Goal: Task Accomplishment & Management: Manage account settings

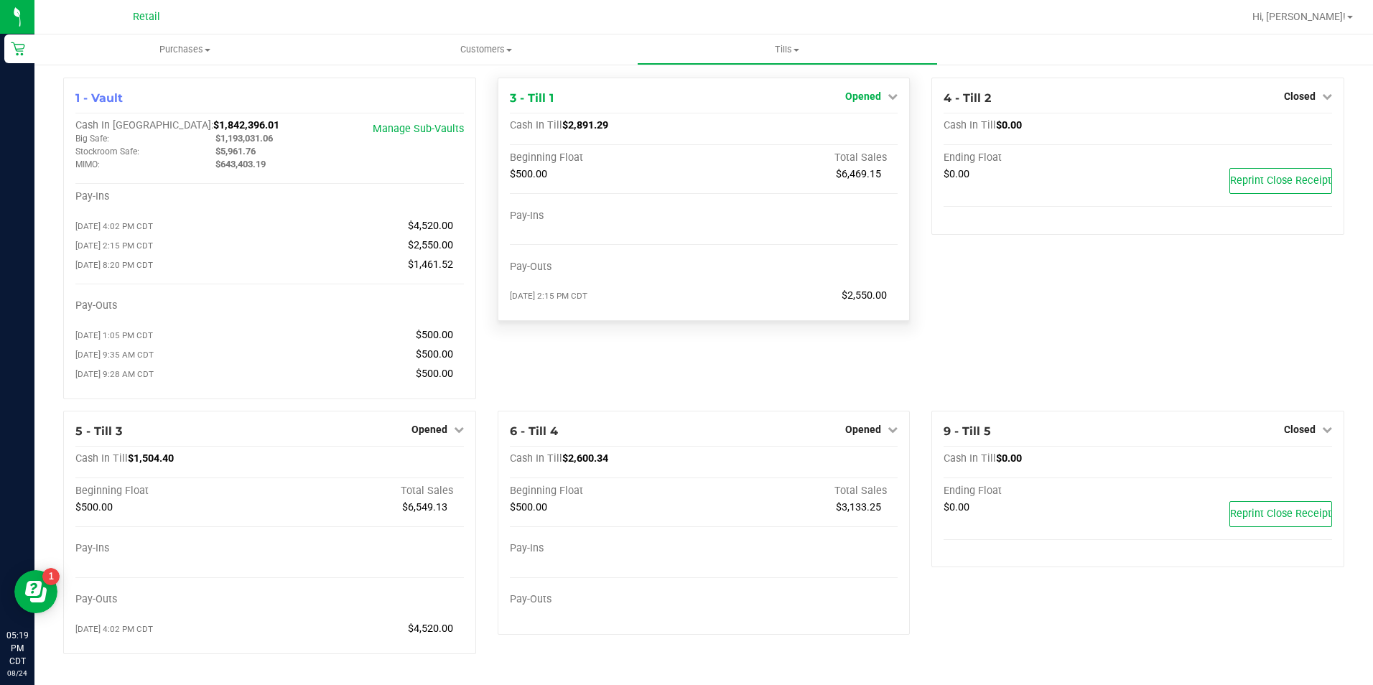
click at [868, 96] on span "Opened" at bounding box center [863, 96] width 36 height 11
click at [861, 123] on link "Close Till" at bounding box center [865, 126] width 39 height 11
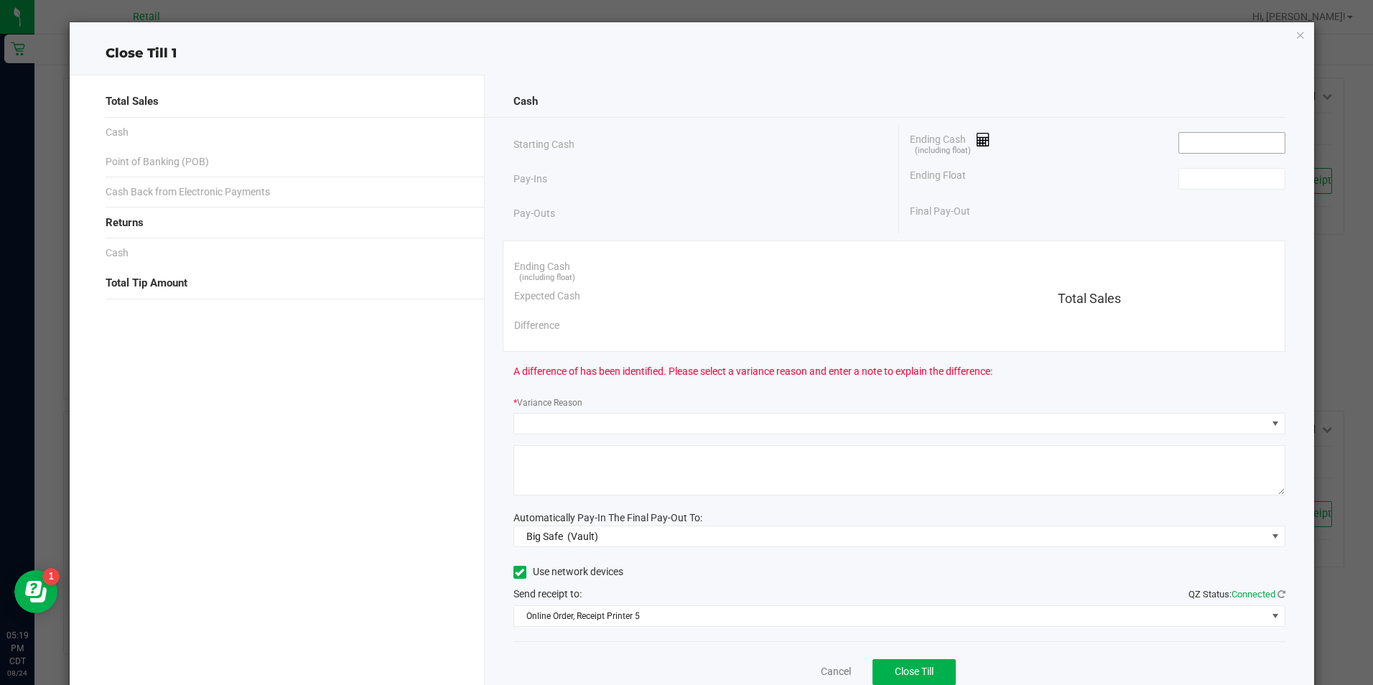
click at [1208, 147] on input at bounding box center [1232, 143] width 106 height 20
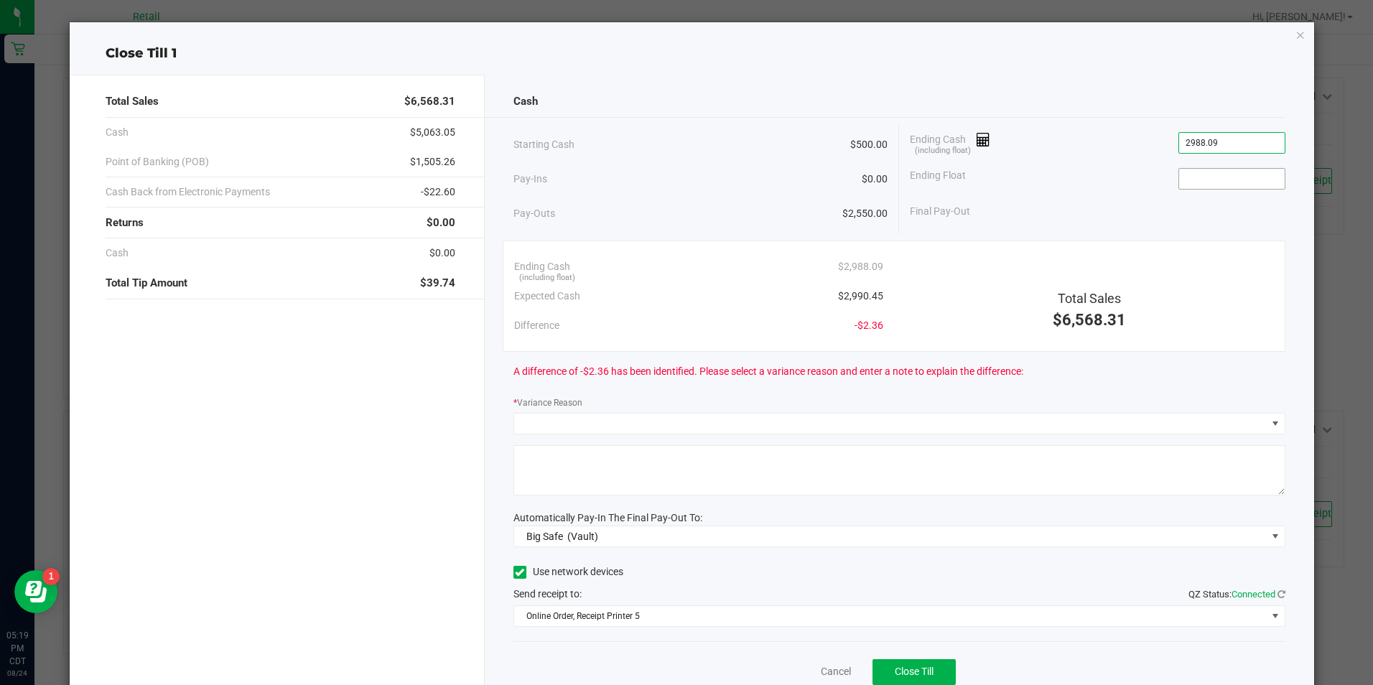
click at [1206, 175] on input at bounding box center [1232, 179] width 106 height 20
type input "$2,988.09"
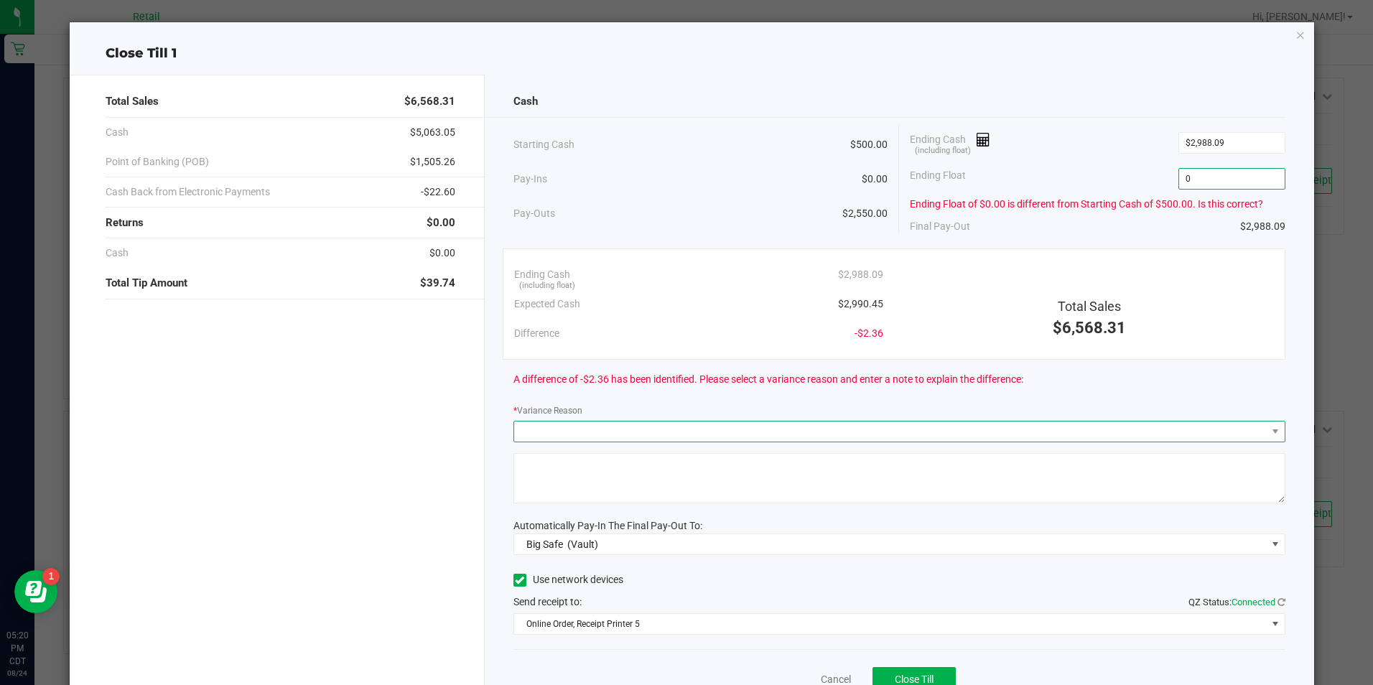
click at [855, 428] on span at bounding box center [890, 432] width 753 height 20
type input "$0.00"
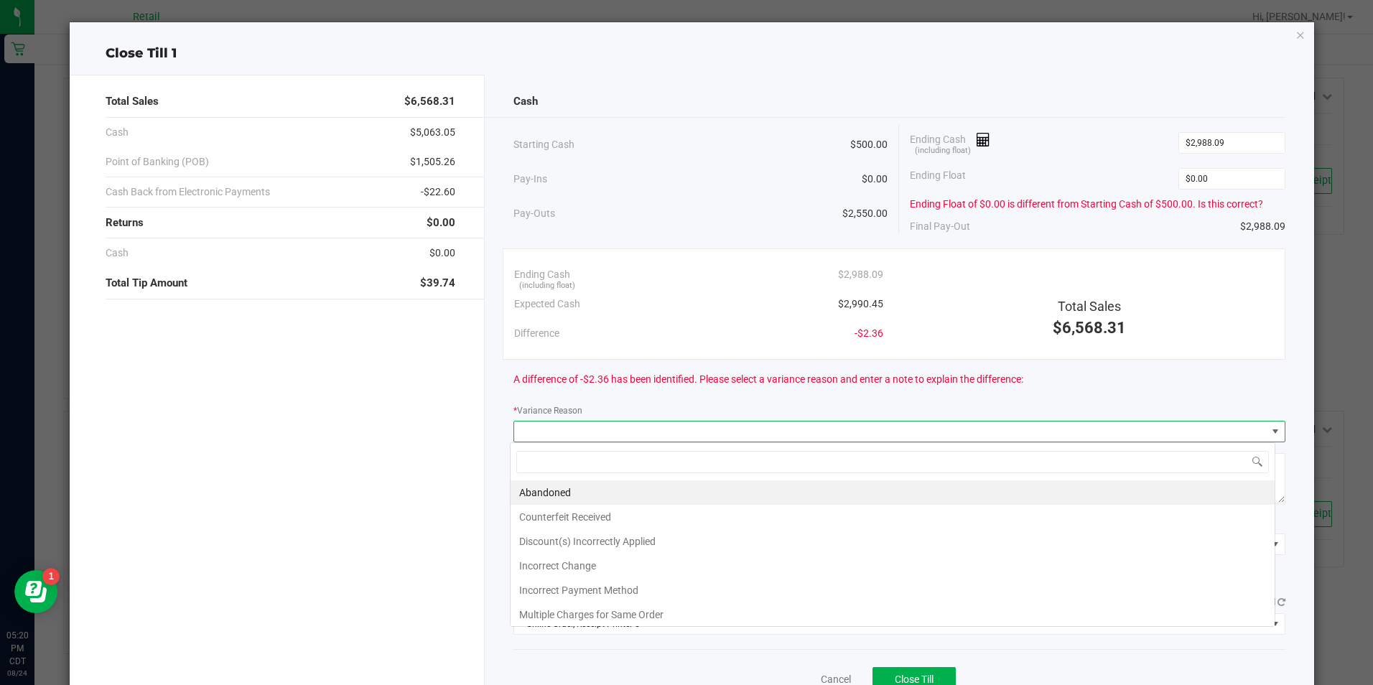
scroll to position [22, 766]
click at [575, 565] on li "Incorrect Change" at bounding box center [893, 566] width 764 height 24
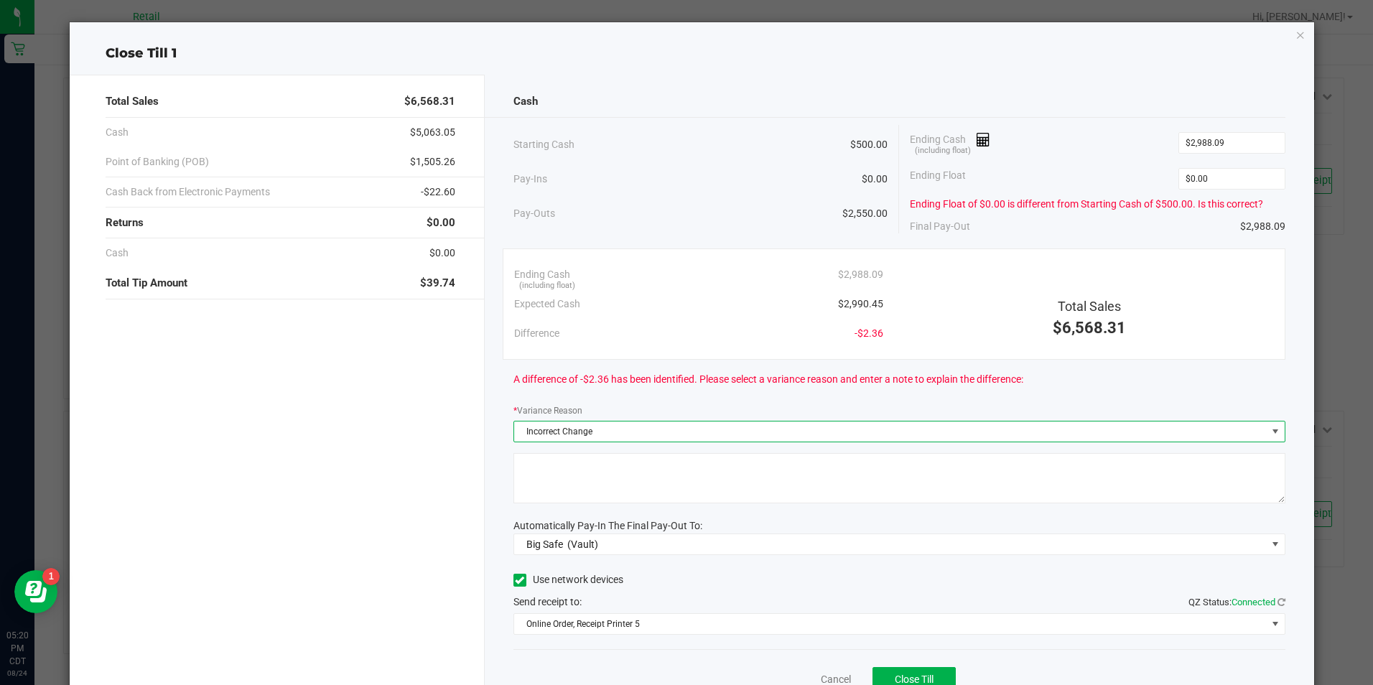
click at [606, 484] on textarea at bounding box center [900, 478] width 772 height 50
type textarea "I"
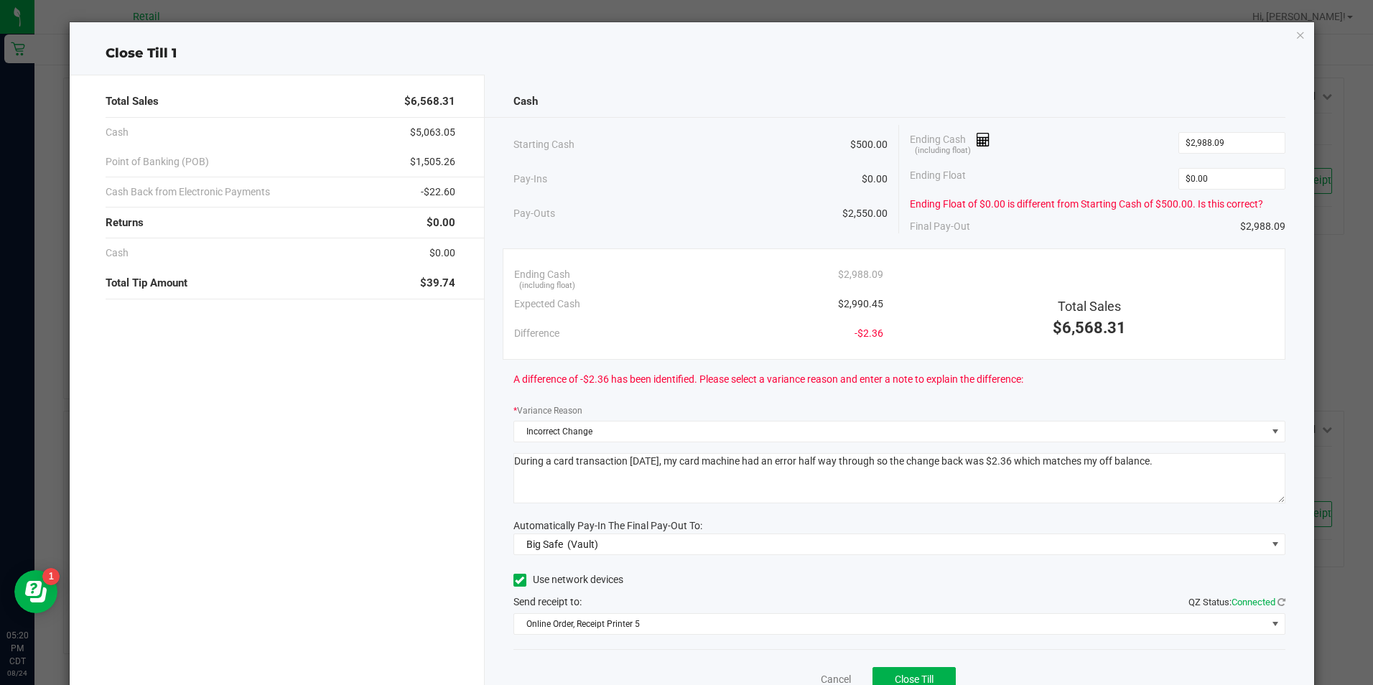
type textarea "During a card transaction [DATE], my card machine had an error half way through…"
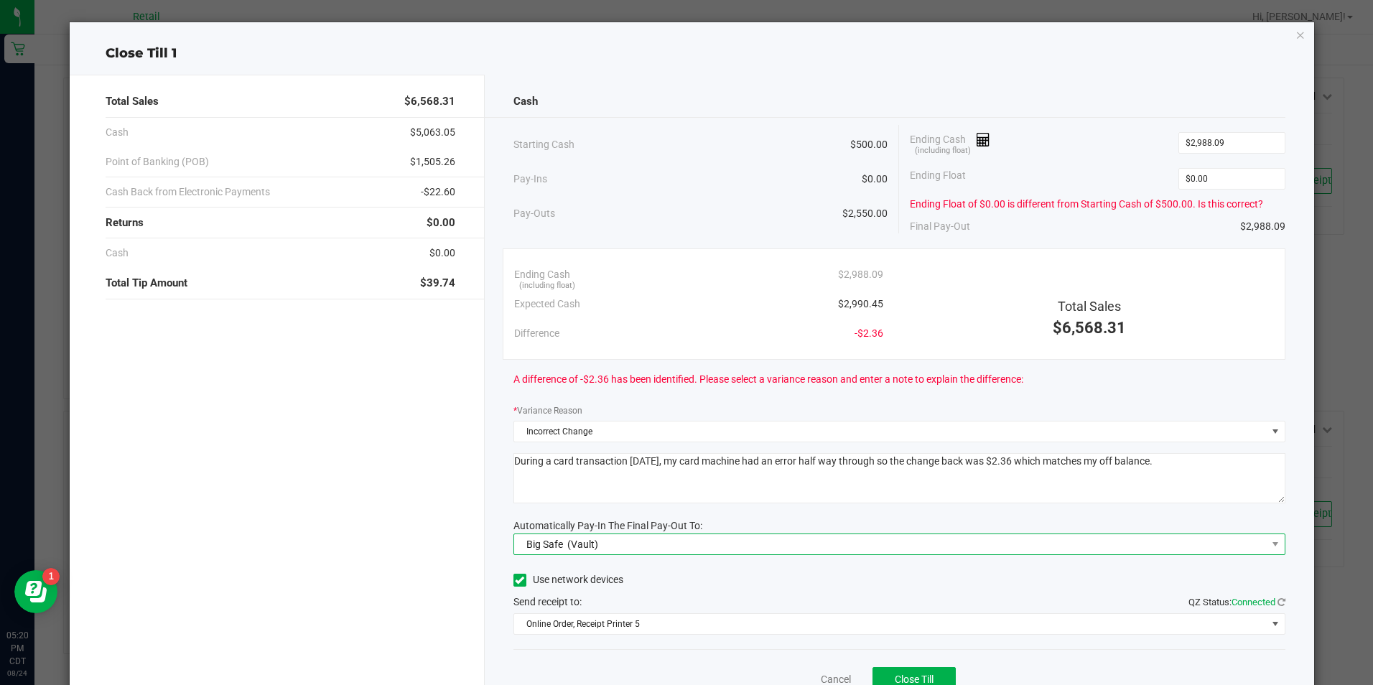
click at [642, 550] on span "Big Safe (Vault)" at bounding box center [890, 544] width 753 height 20
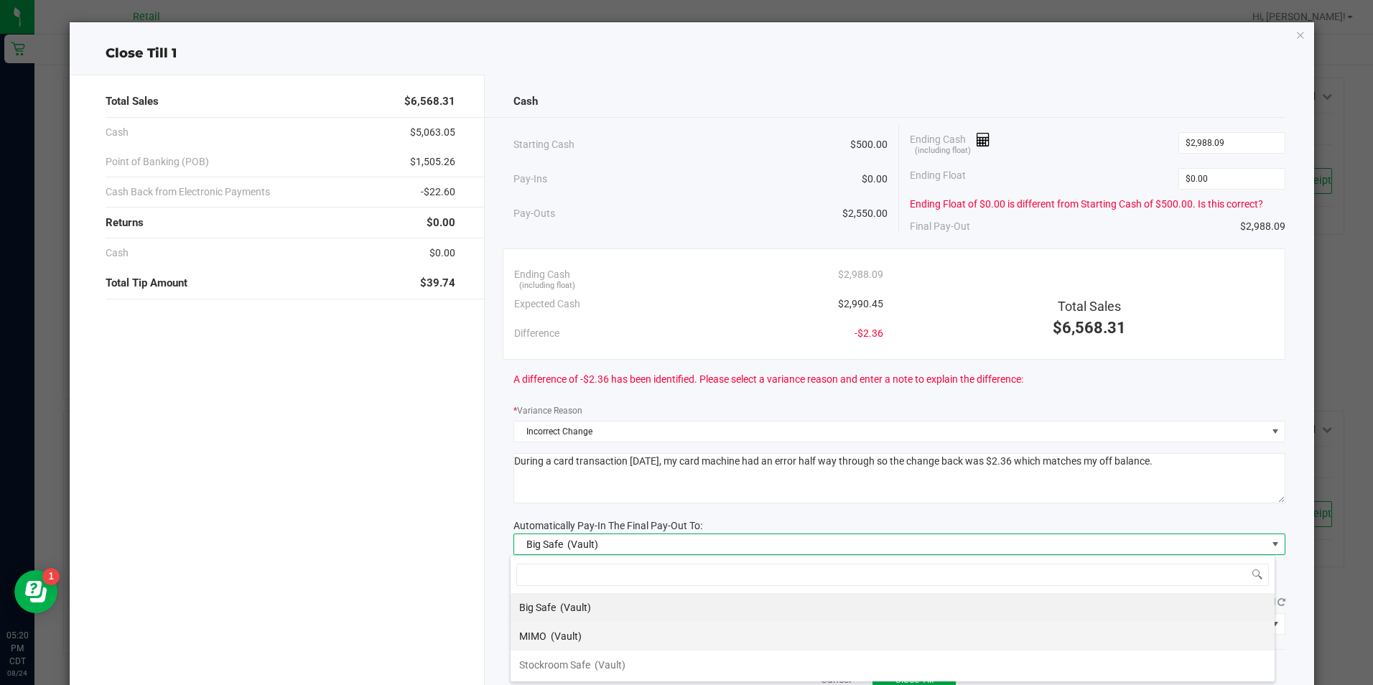
click at [557, 640] on span "(Vault)" at bounding box center [566, 636] width 31 height 11
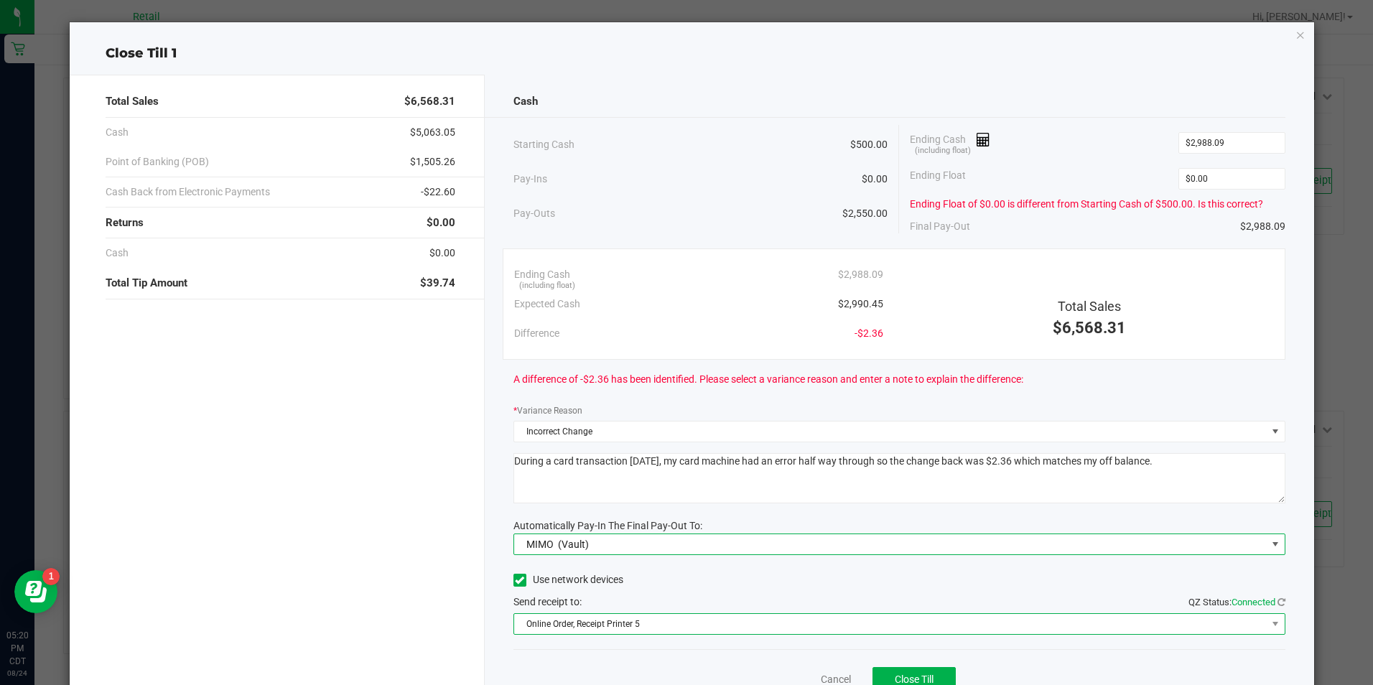
click at [631, 624] on span "Online Order, Receipt Printer 5" at bounding box center [890, 624] width 753 height 20
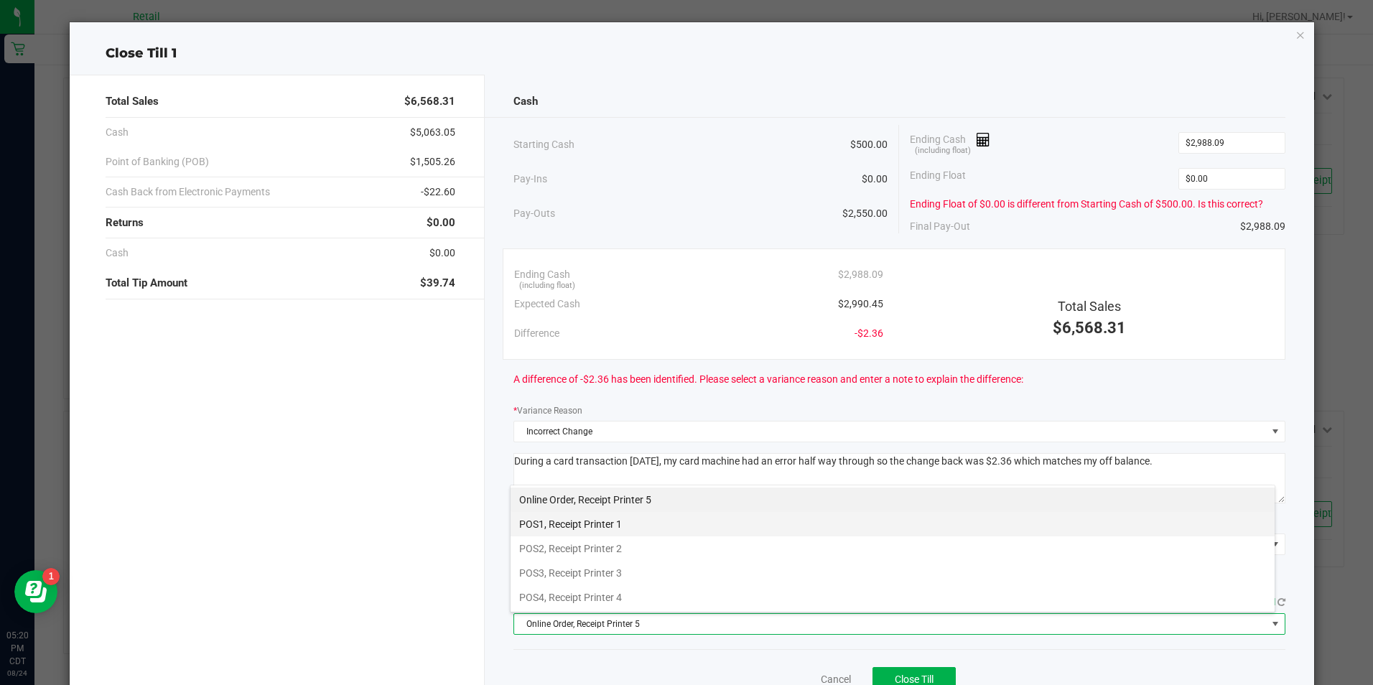
click at [624, 521] on li "POS1, Receipt Printer 1" at bounding box center [893, 524] width 764 height 24
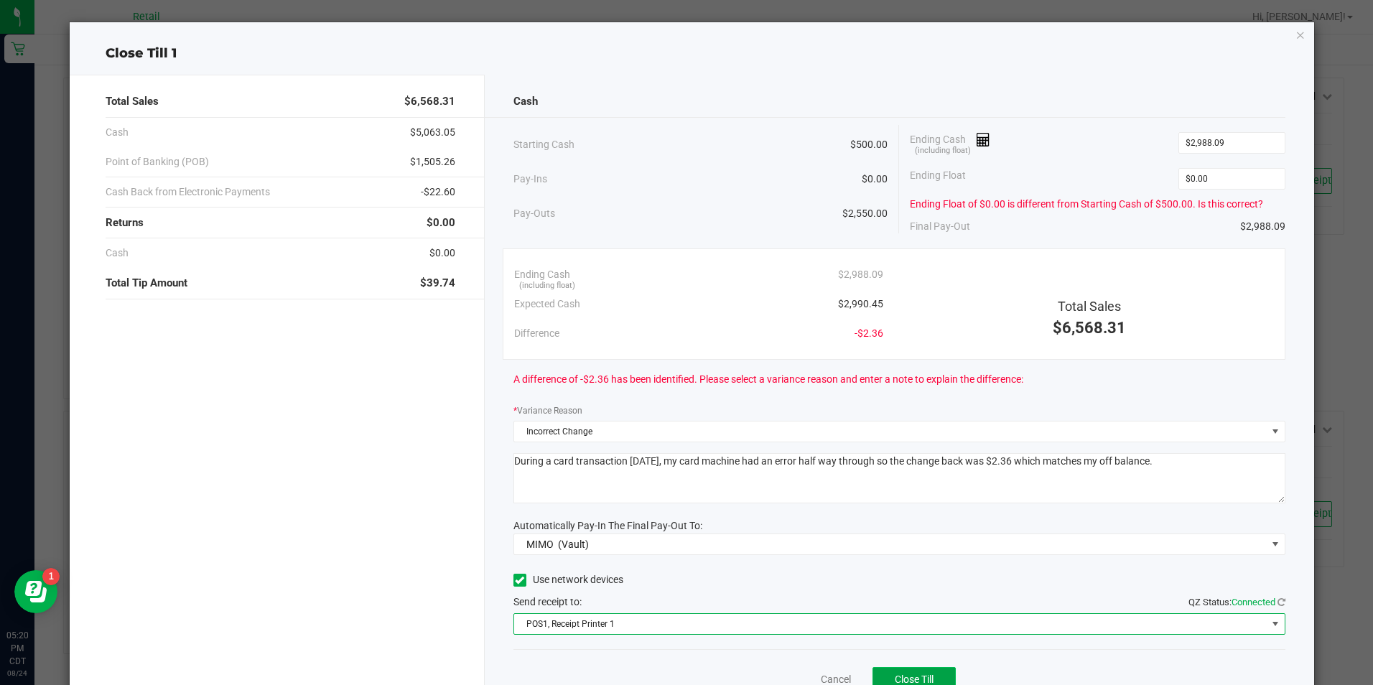
click at [893, 673] on button "Close Till" at bounding box center [914, 680] width 83 height 26
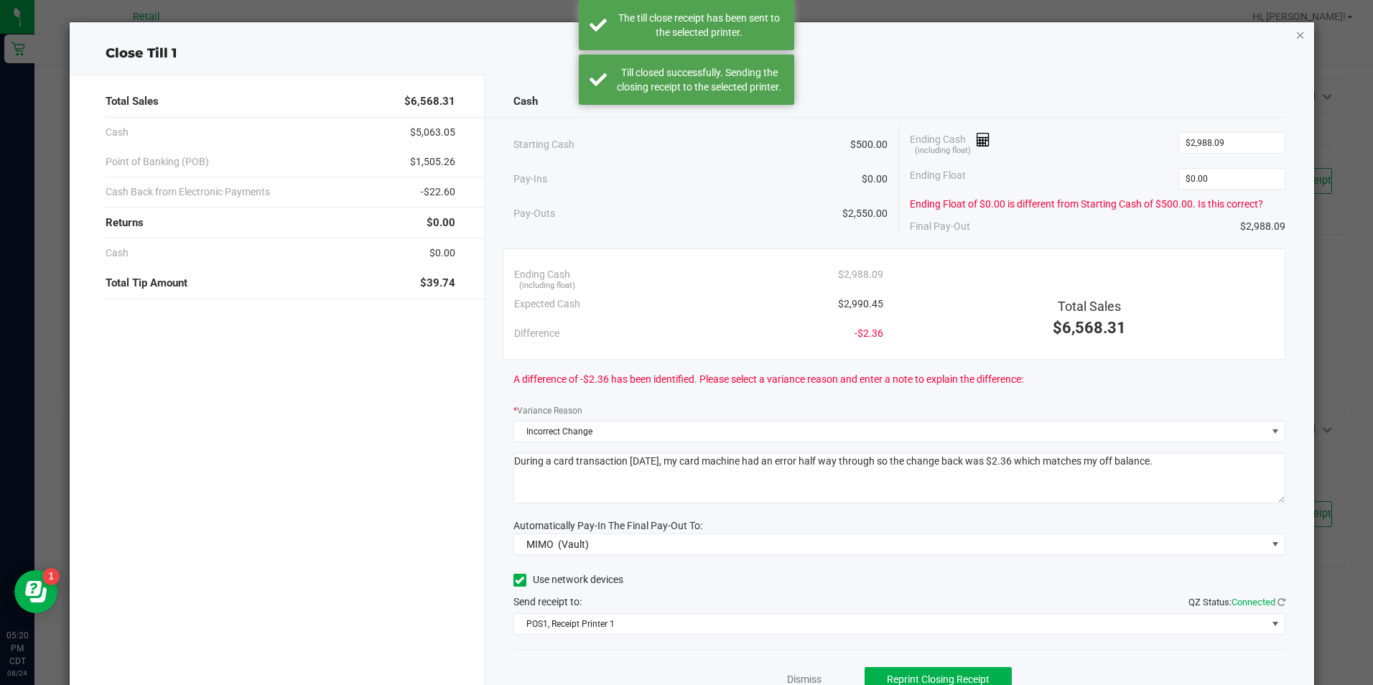
click at [1296, 37] on icon "button" at bounding box center [1301, 34] width 10 height 17
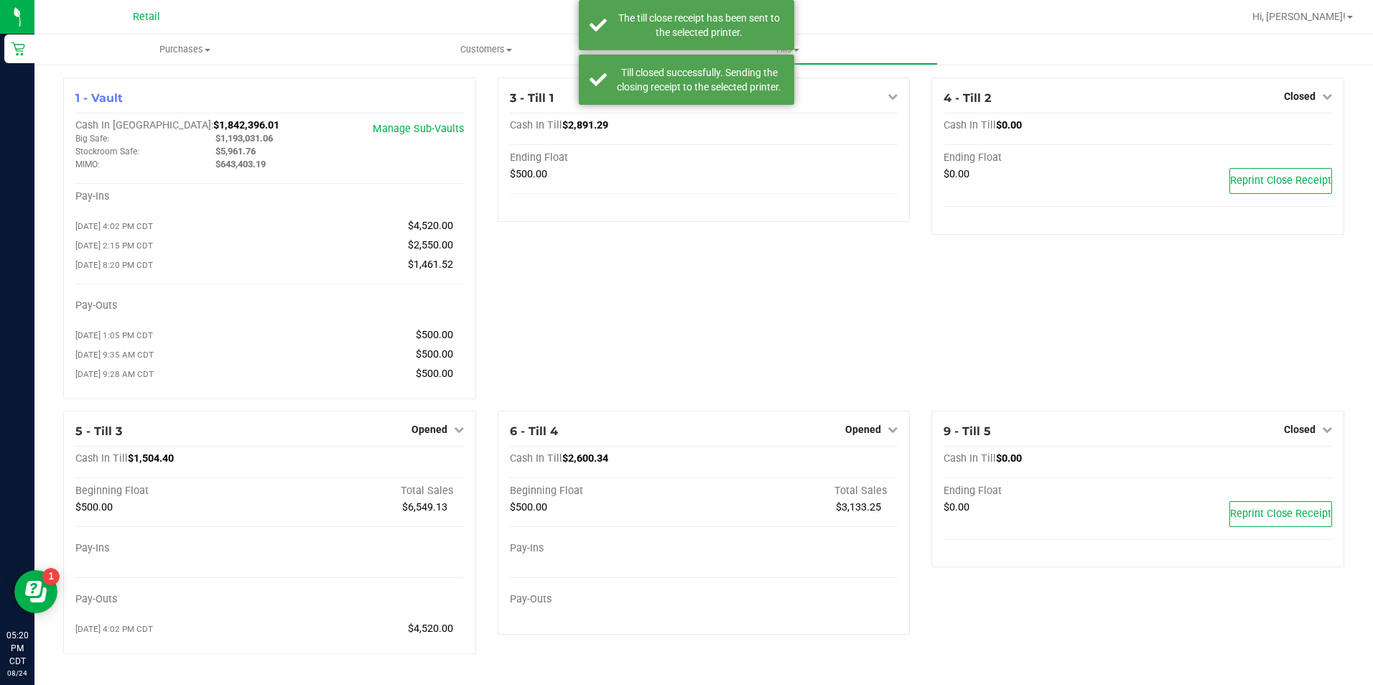
click at [1335, 19] on span "Hi, [PERSON_NAME]!" at bounding box center [1299, 16] width 93 height 11
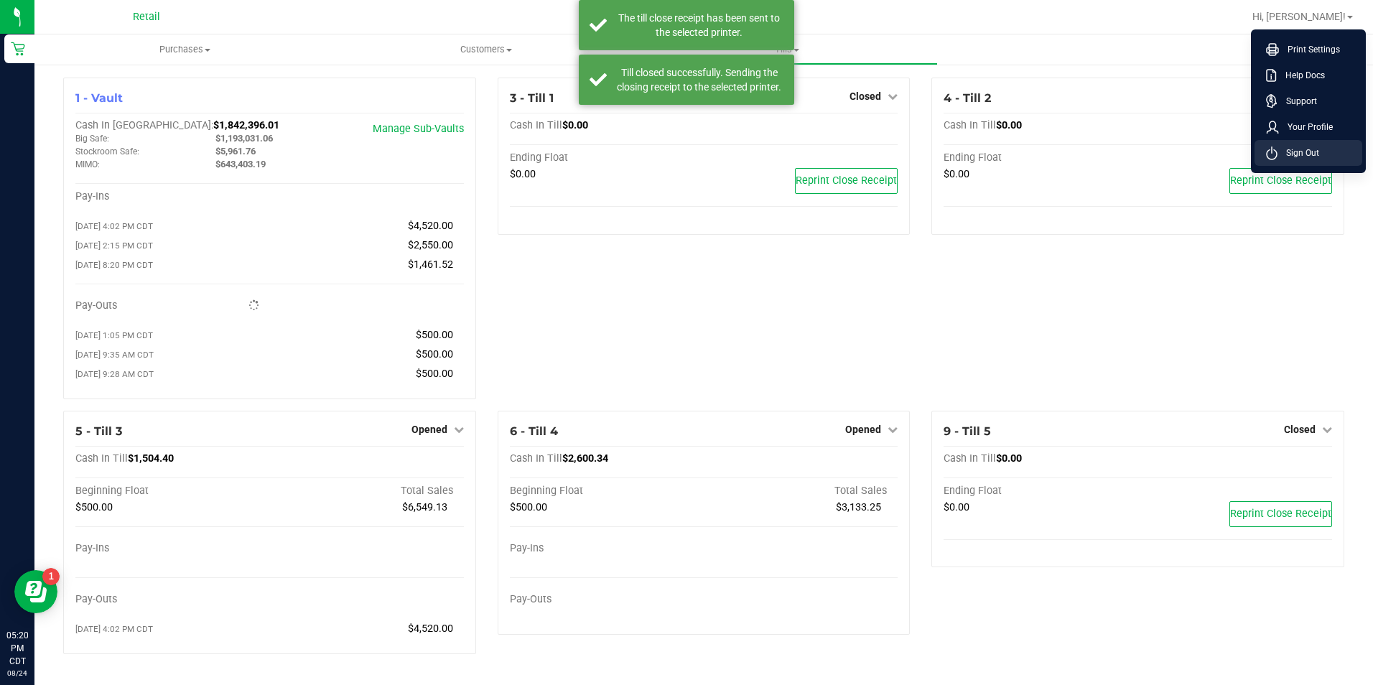
click at [1310, 154] on span "Sign Out" at bounding box center [1299, 153] width 42 height 14
